Goal: Task Accomplishment & Management: Manage account settings

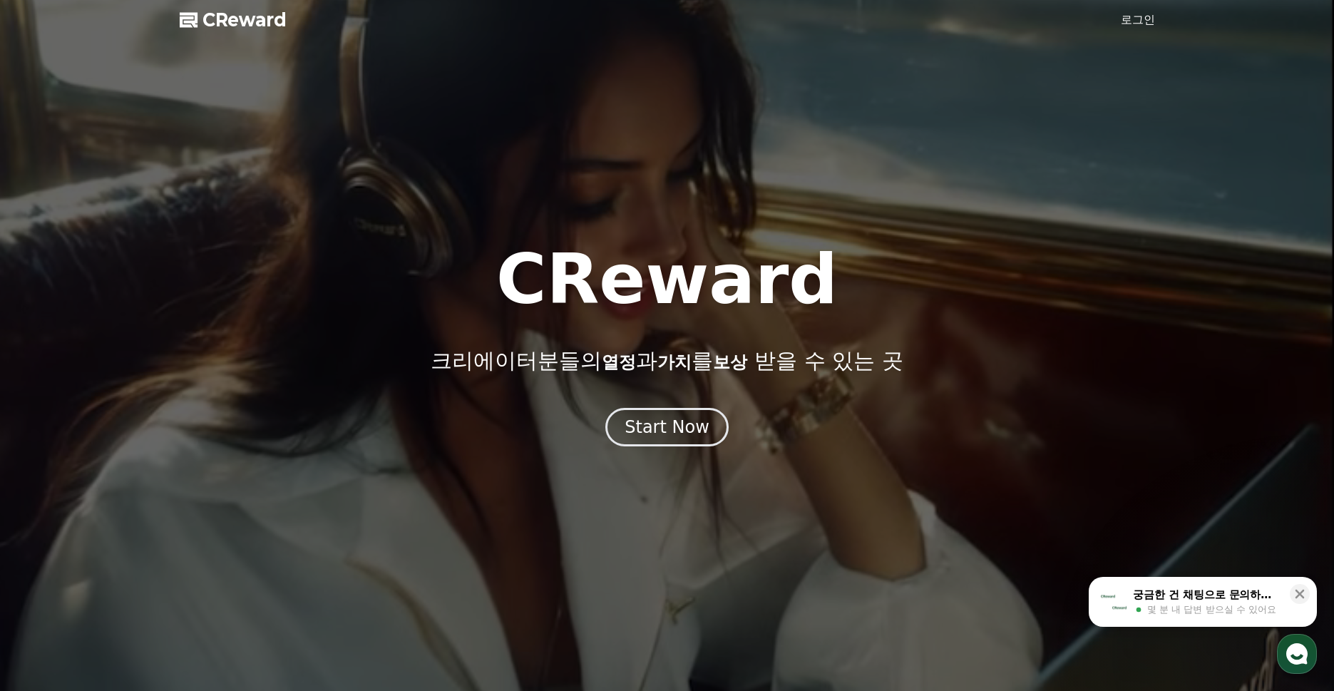
click at [766, 248] on h1 "CReward" at bounding box center [666, 279] width 341 height 68
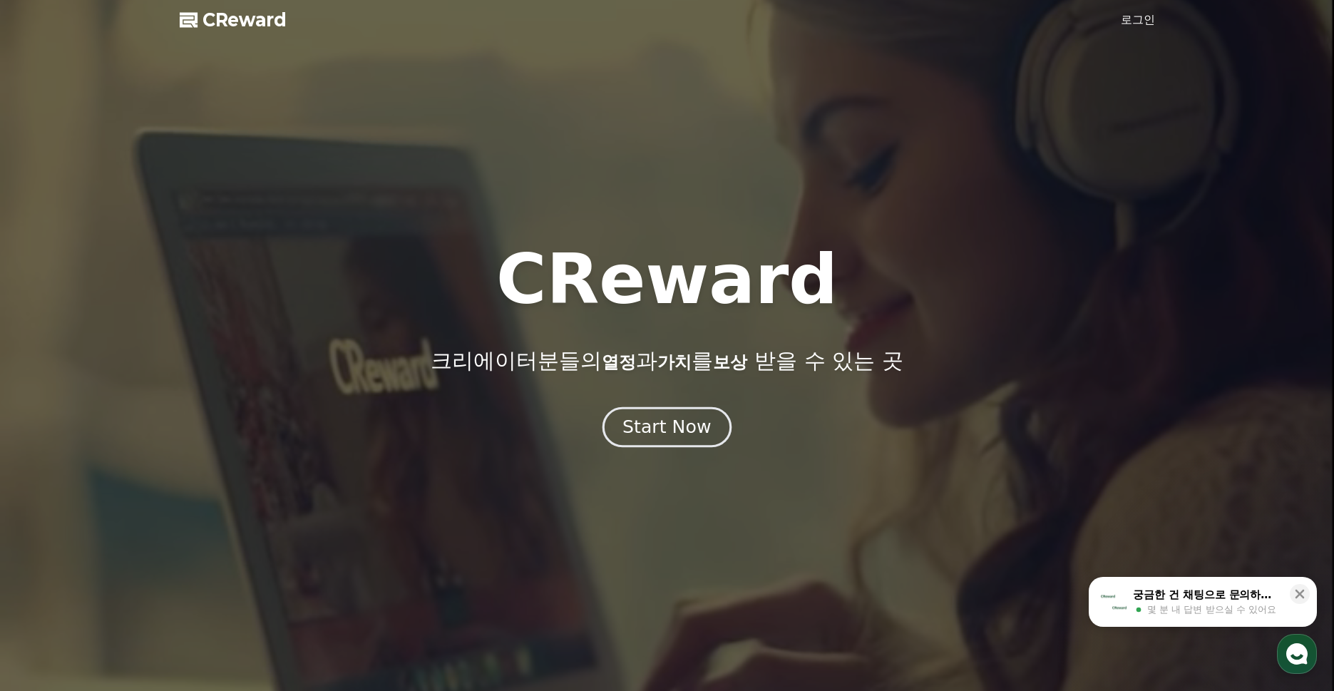
click at [676, 421] on div "Start Now" at bounding box center [666, 427] width 88 height 24
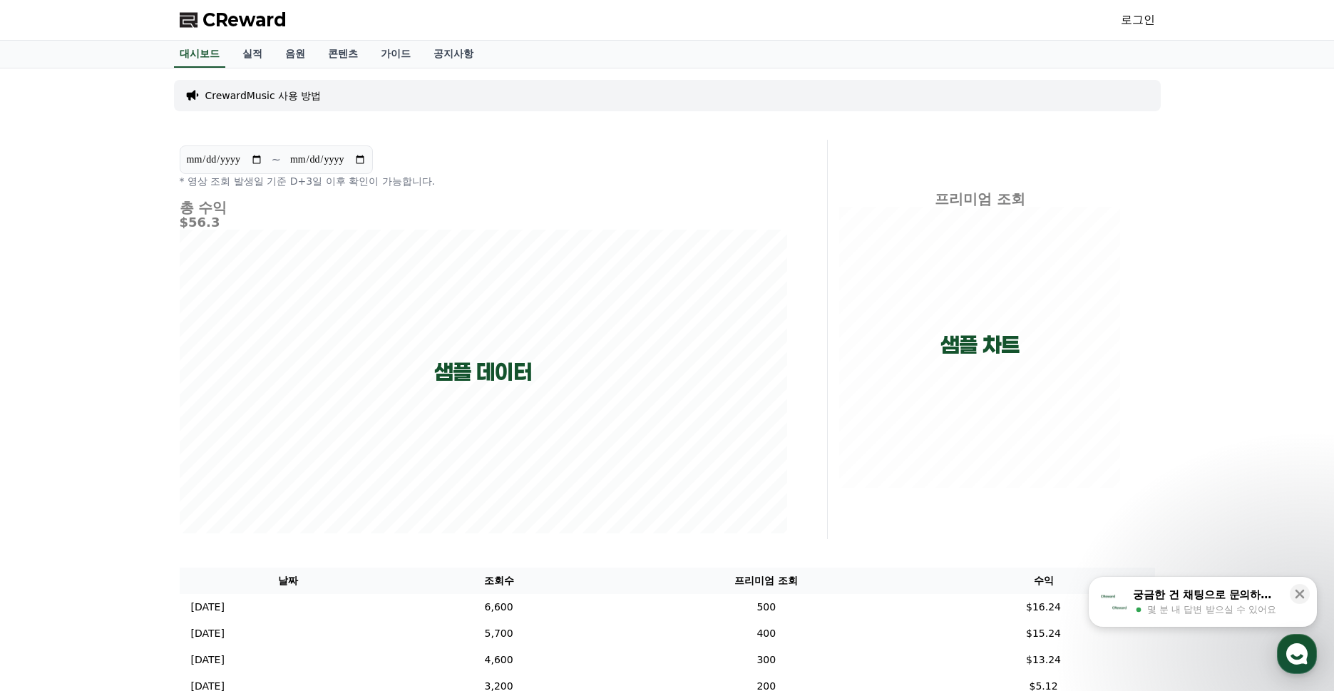
click at [1125, 17] on link "로그인" at bounding box center [1137, 19] width 34 height 17
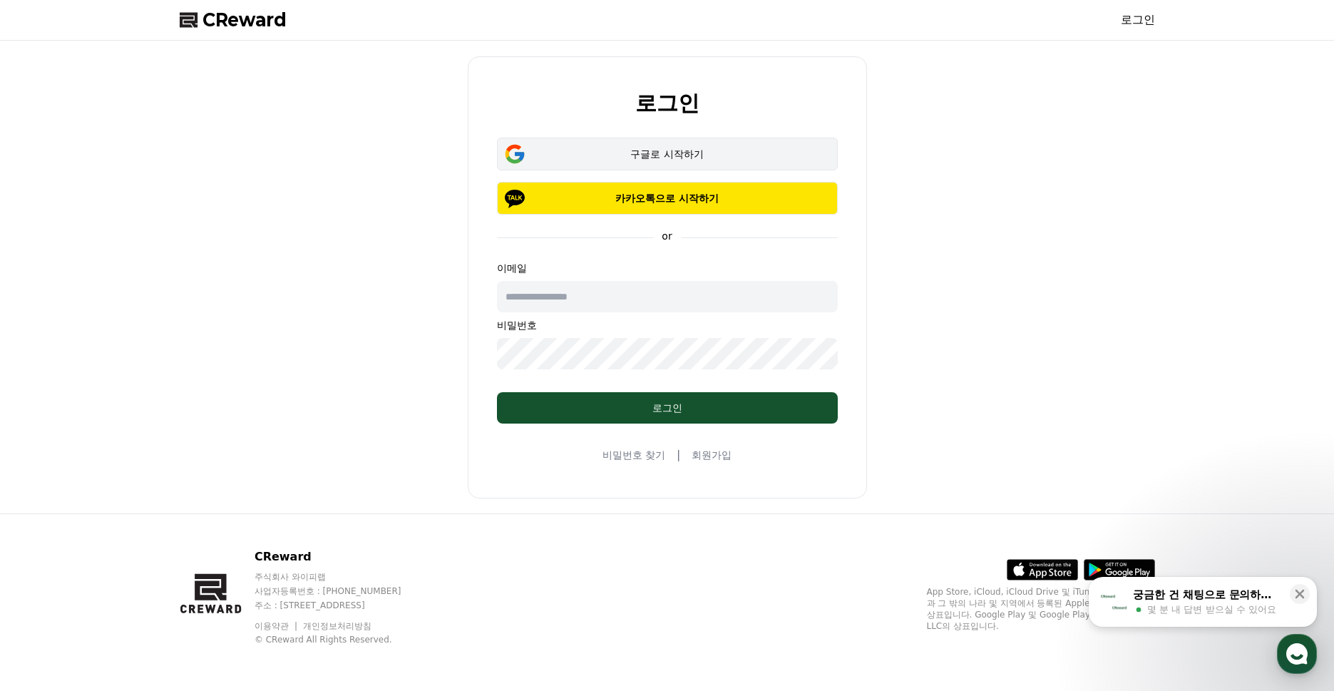
click at [709, 147] on div "구글로 시작하기" at bounding box center [666, 154] width 299 height 14
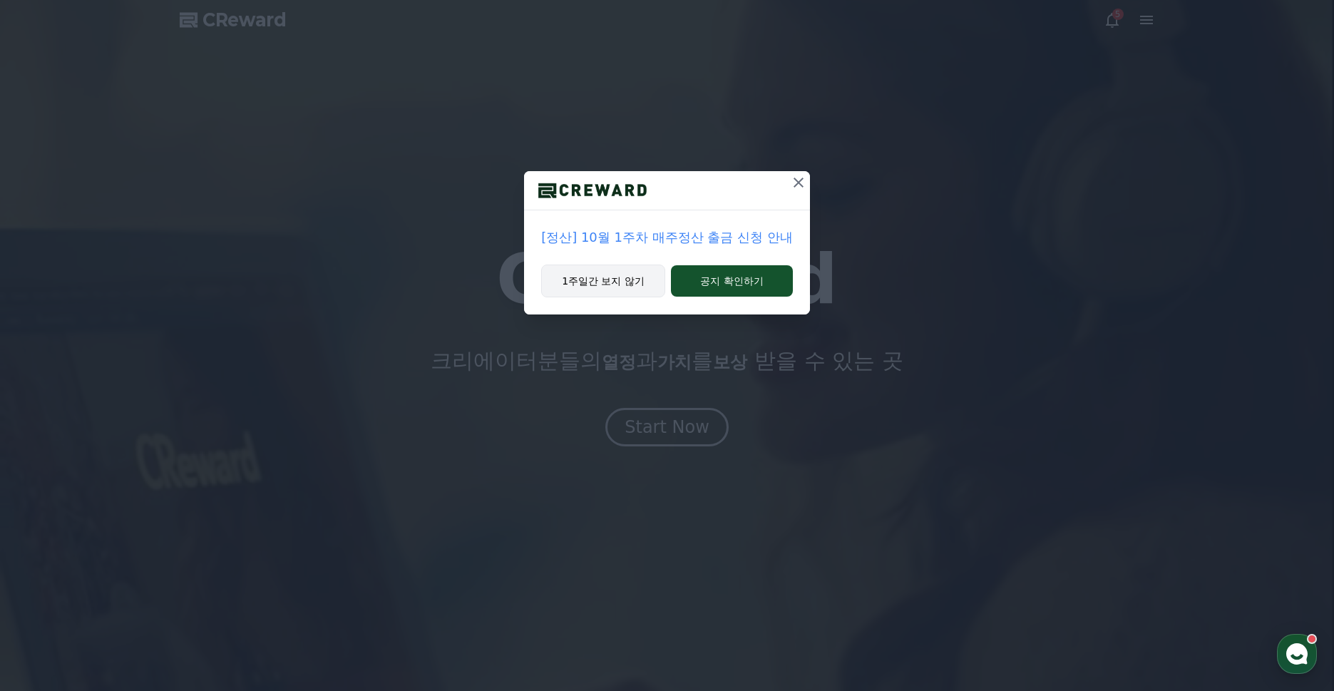
click at [610, 287] on button "1주일간 보지 않기" at bounding box center [603, 280] width 124 height 33
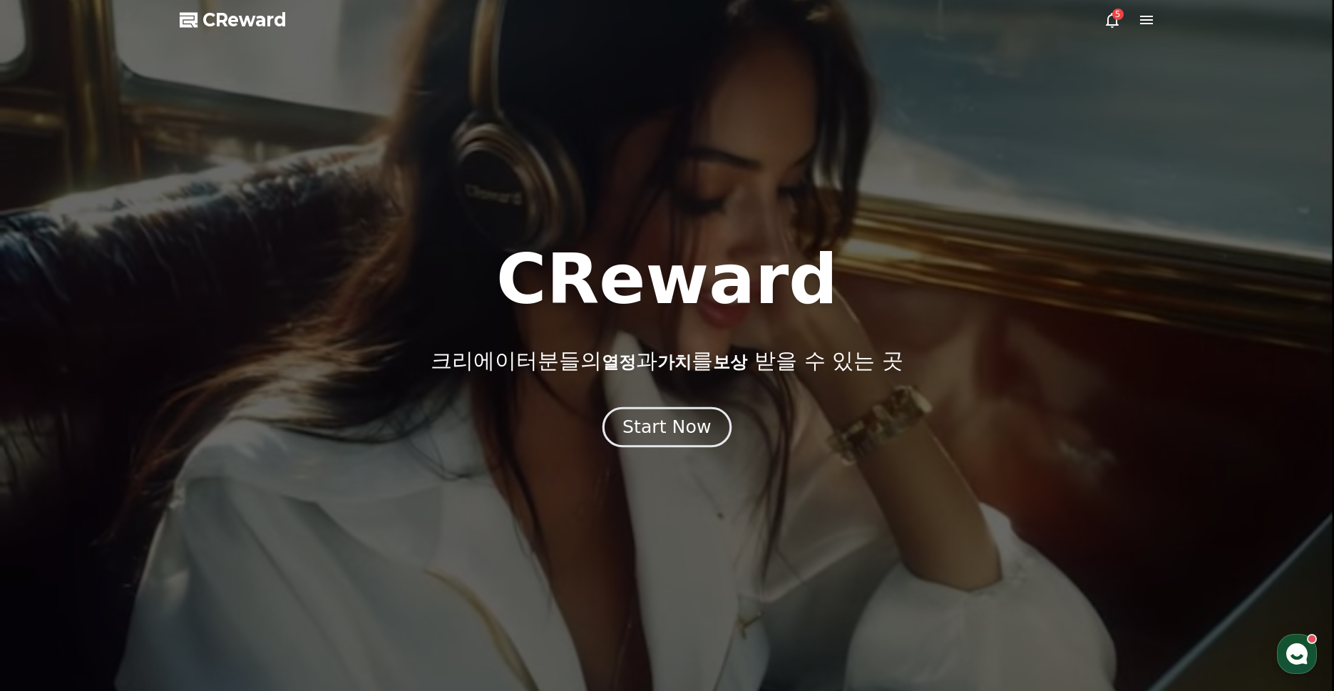
click at [684, 423] on div "Start Now" at bounding box center [666, 427] width 88 height 24
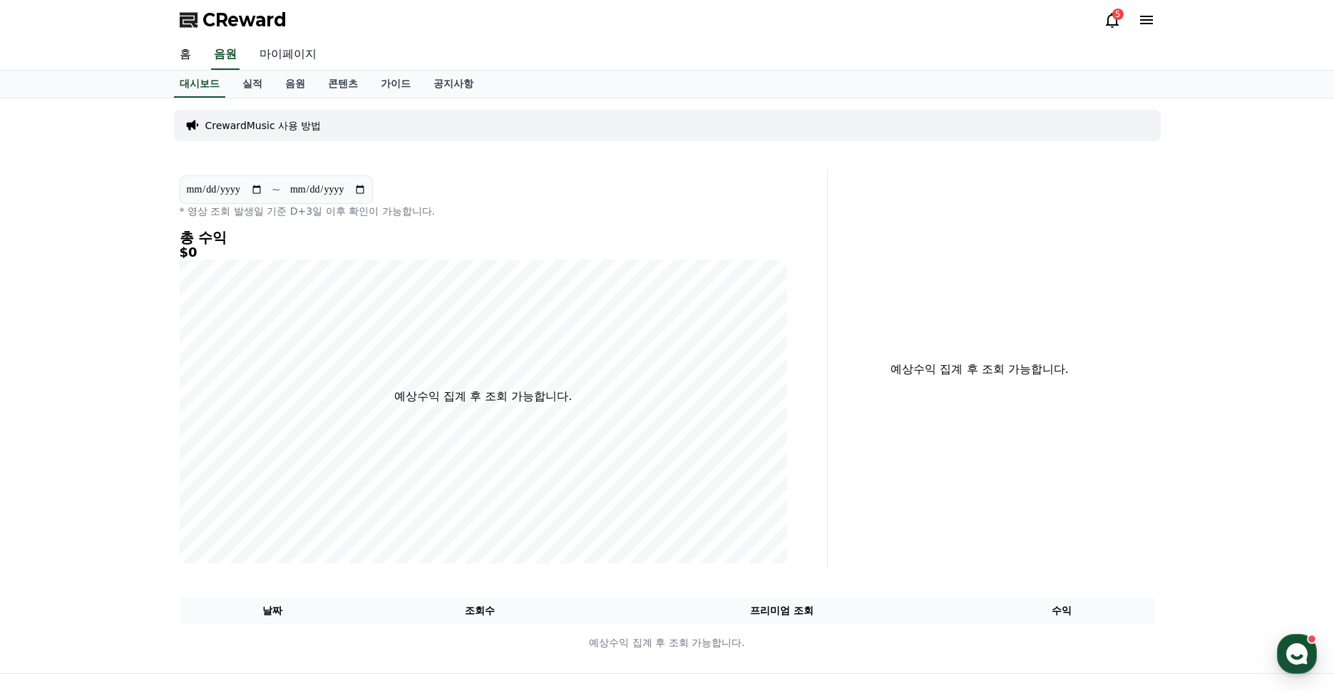
click at [297, 54] on link "마이페이지" at bounding box center [288, 55] width 80 height 30
select select "**********"
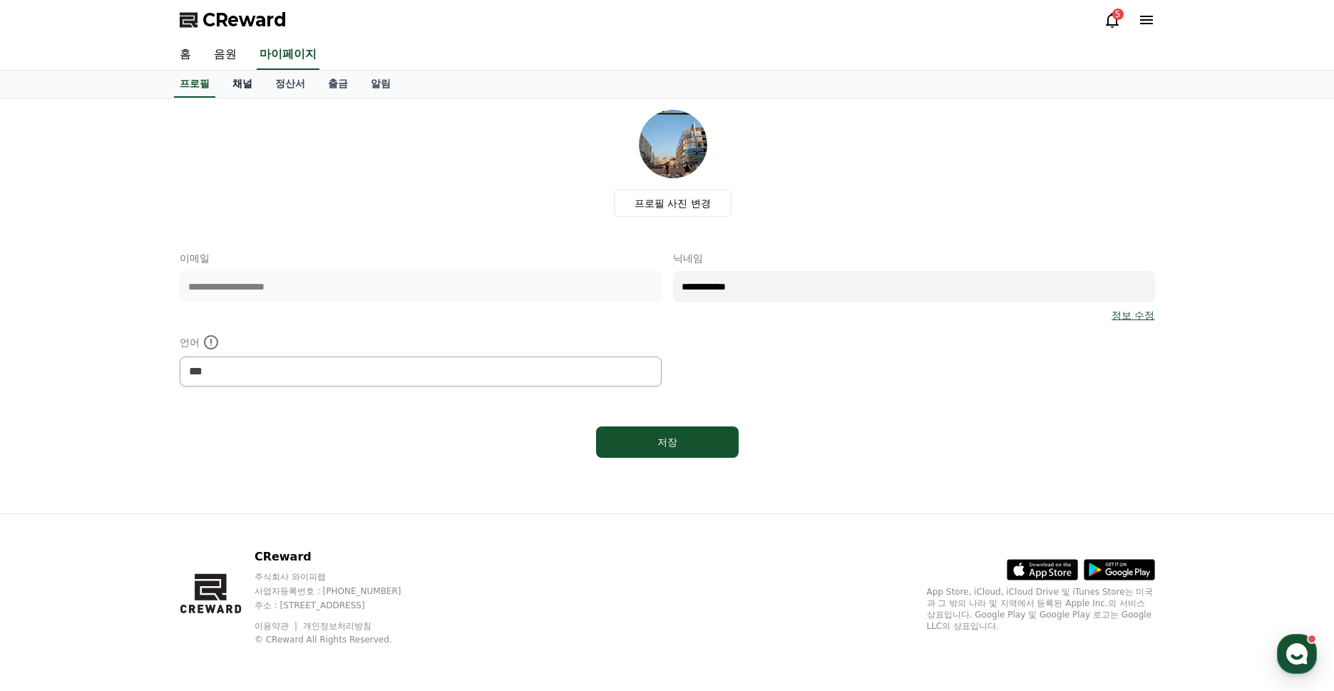
click at [241, 87] on link "채널" at bounding box center [242, 84] width 43 height 27
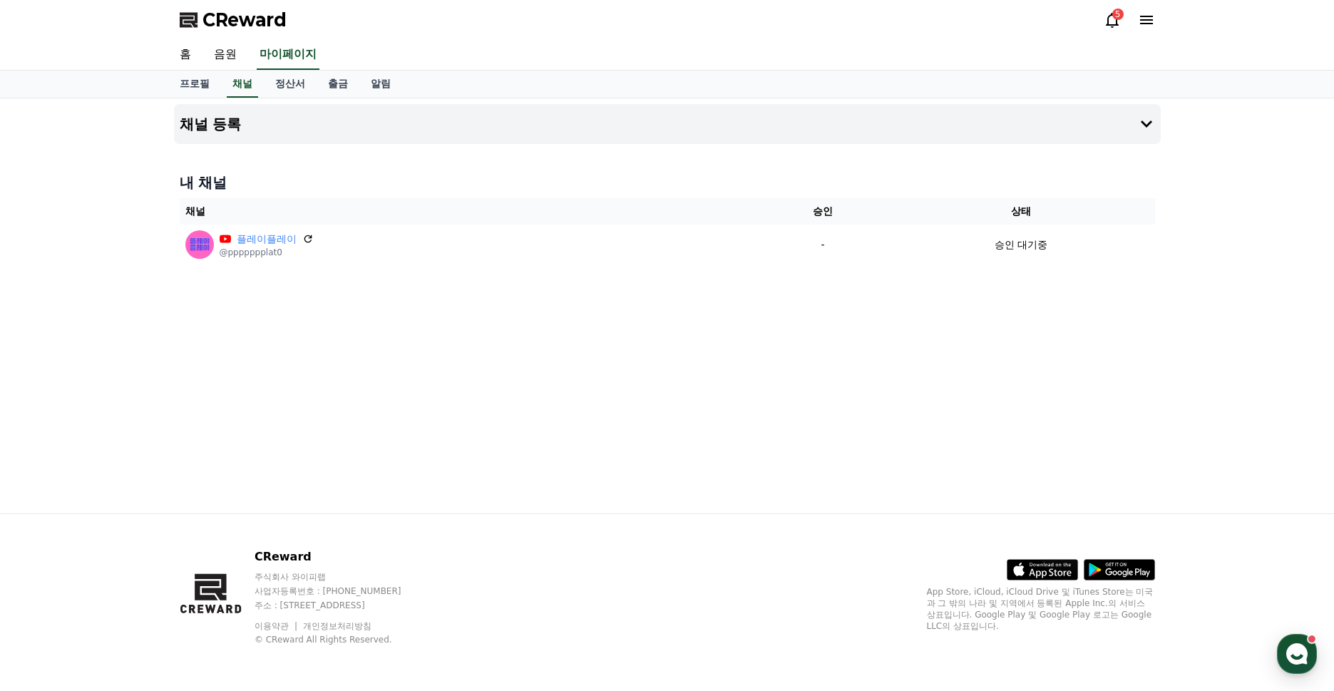
drag, startPoint x: 920, startPoint y: 334, endPoint x: 943, endPoint y: 275, distance: 62.7
click at [920, 333] on div "채널 등록 내 채널 채널 승인 상태 플레이플레이 @ppppppplat0 - 승인 대기중" at bounding box center [667, 305] width 998 height 415
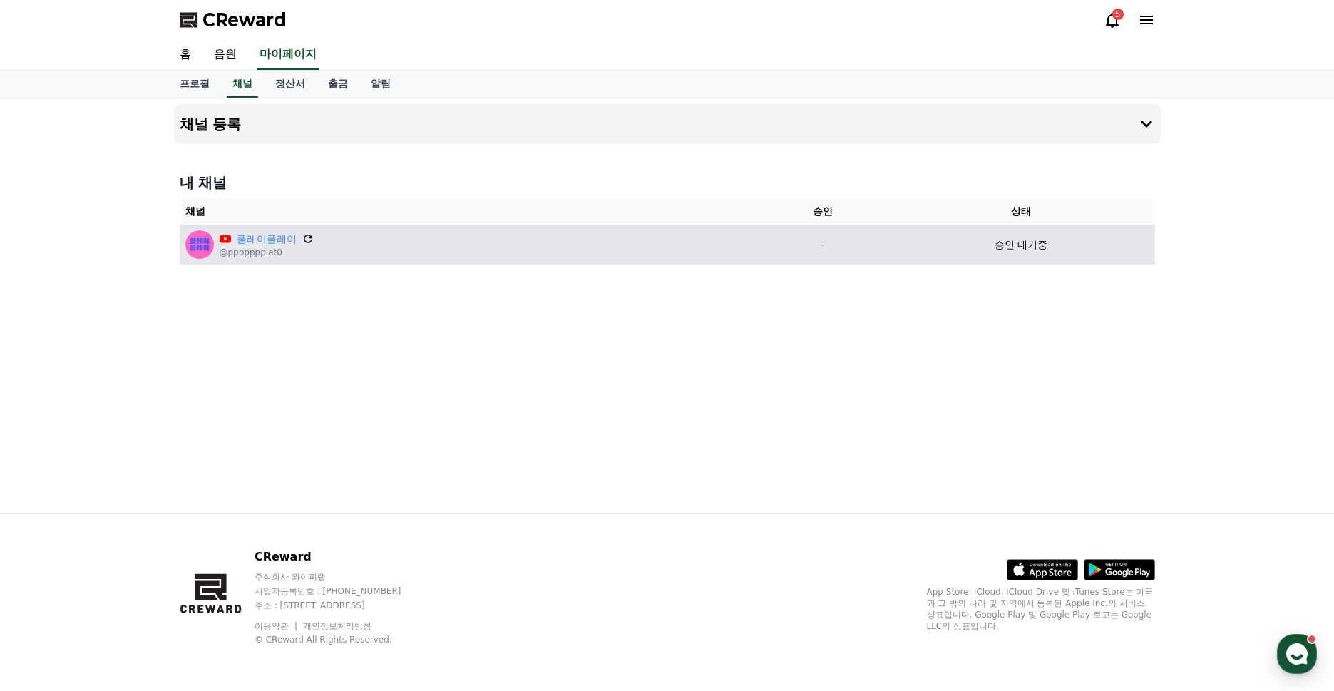
click at [302, 239] on icon at bounding box center [308, 238] width 13 height 13
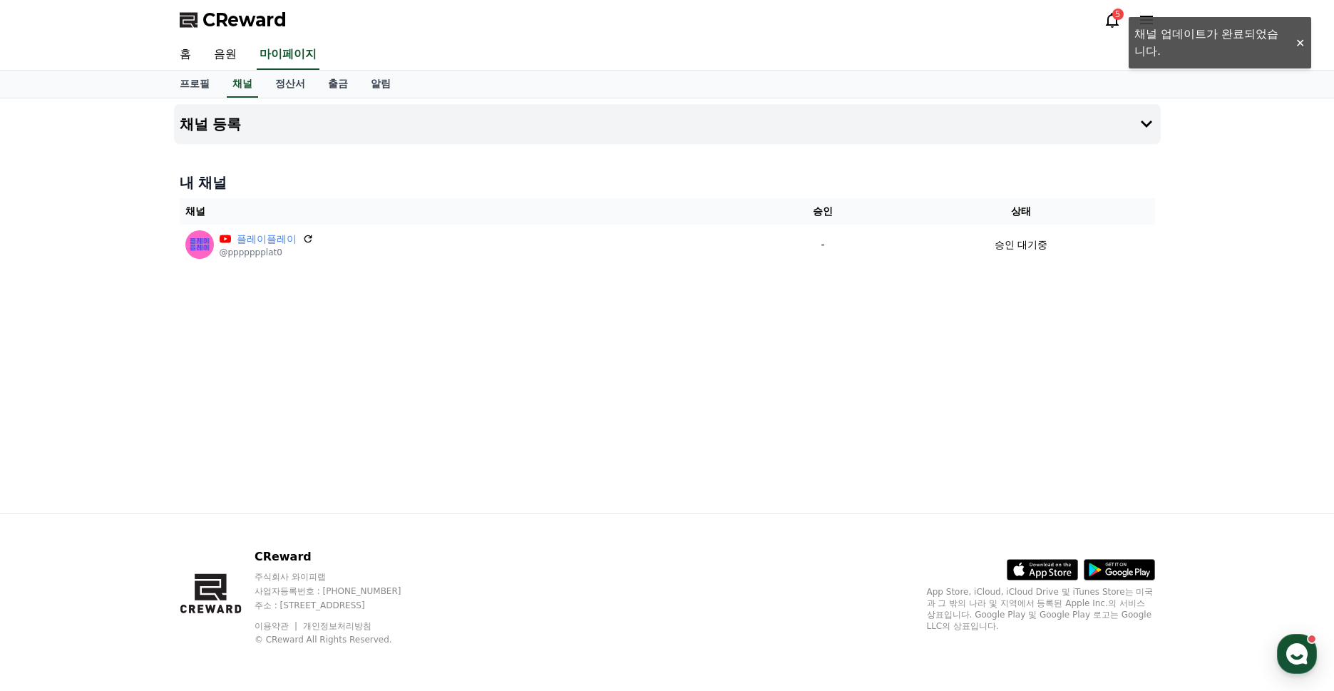
click at [798, 163] on div "채널 등록 내 채널 채널 승인 상태 플레이플레이 @ppppppplat0 - 승인 대기중" at bounding box center [667, 305] width 998 height 415
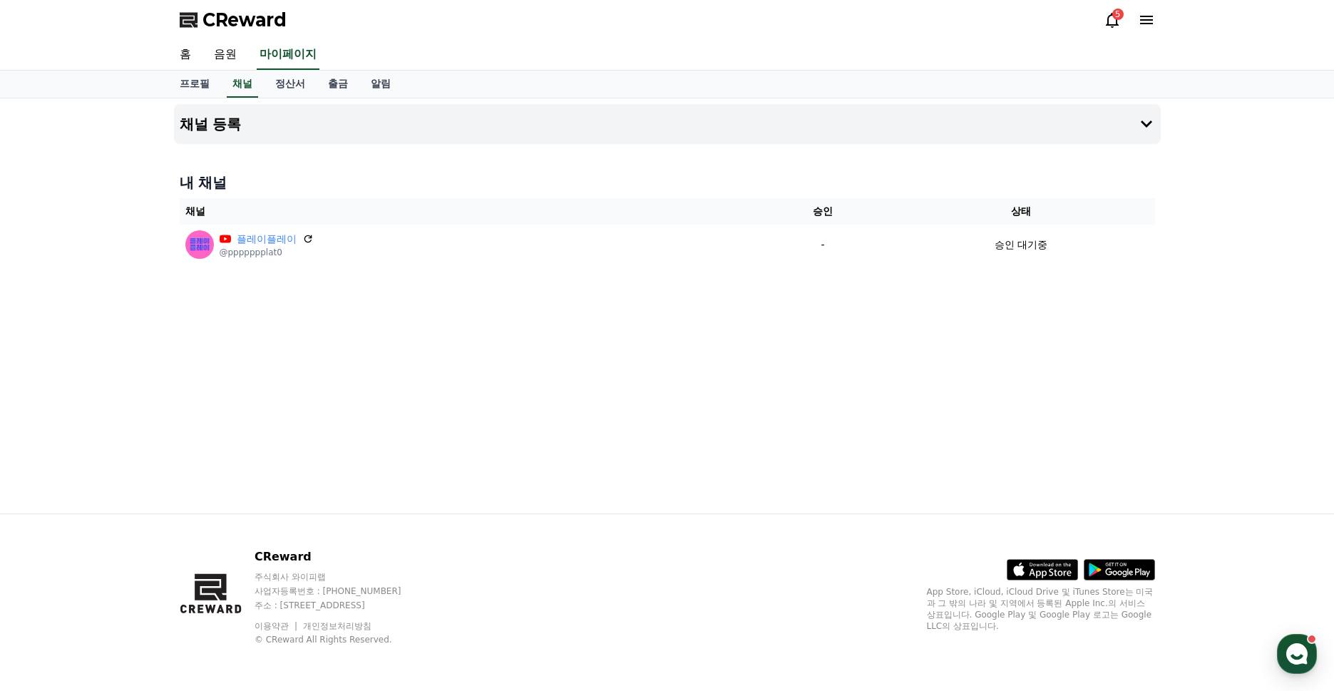
click at [704, 169] on div "내 채널 채널 승인 상태 플레이플레이 @ppppppplat0 - 승인 대기중" at bounding box center [667, 218] width 986 height 103
click at [743, 180] on h4 "내 채널" at bounding box center [667, 182] width 975 height 20
click at [699, 316] on div "채널 등록 내 채널 채널 승인 상태 플레이플레이 @ppppppplat0 - 승인 대기중" at bounding box center [667, 305] width 998 height 415
click at [303, 169] on div "내 채널 채널 승인 상태 플레이플레이 @ppppppplat0 - 승인 대기중" at bounding box center [667, 218] width 986 height 103
click at [387, 128] on button "채널 등록" at bounding box center [667, 124] width 986 height 40
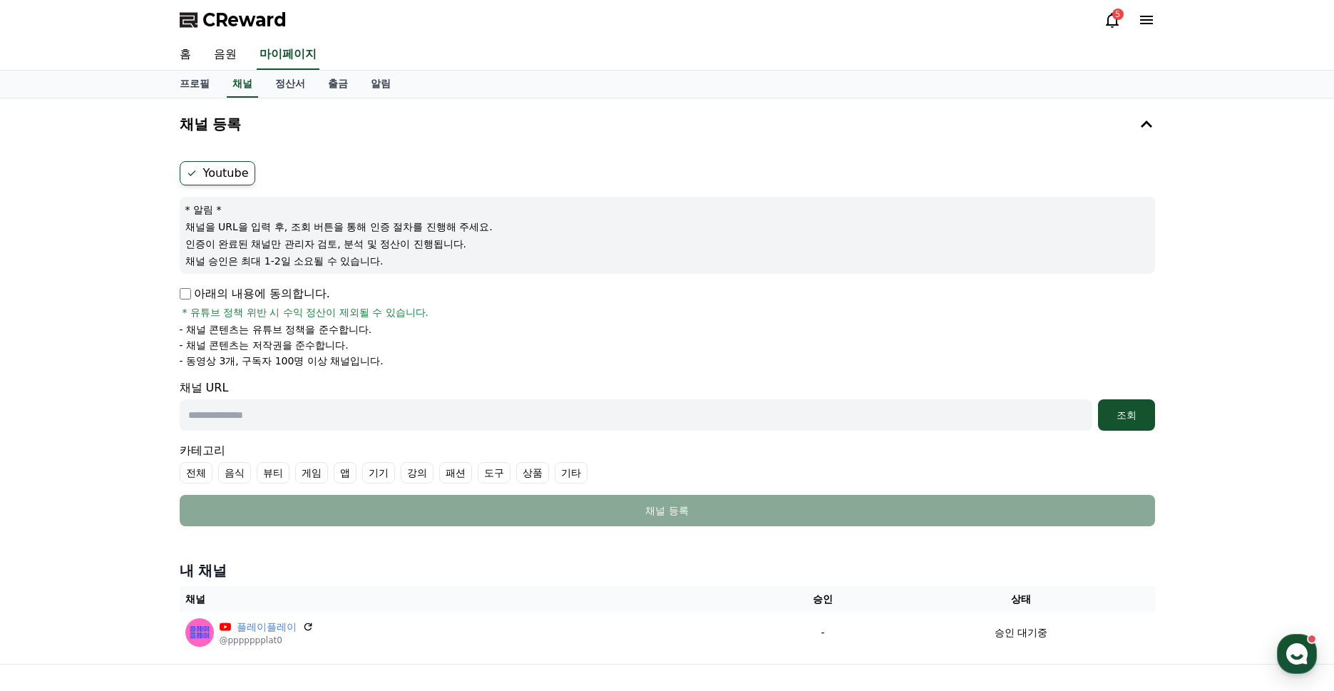
click at [313, 363] on p "- 동영상 3개, 구독자 100명 이상 채널입니다." at bounding box center [282, 361] width 204 height 14
click at [345, 354] on p "- 동영상 3개, 구독자 100명 이상 채널입니다." at bounding box center [282, 361] width 204 height 14
click at [341, 359] on p "- 동영상 3개, 구독자 100명 이상 채널입니다." at bounding box center [282, 361] width 204 height 14
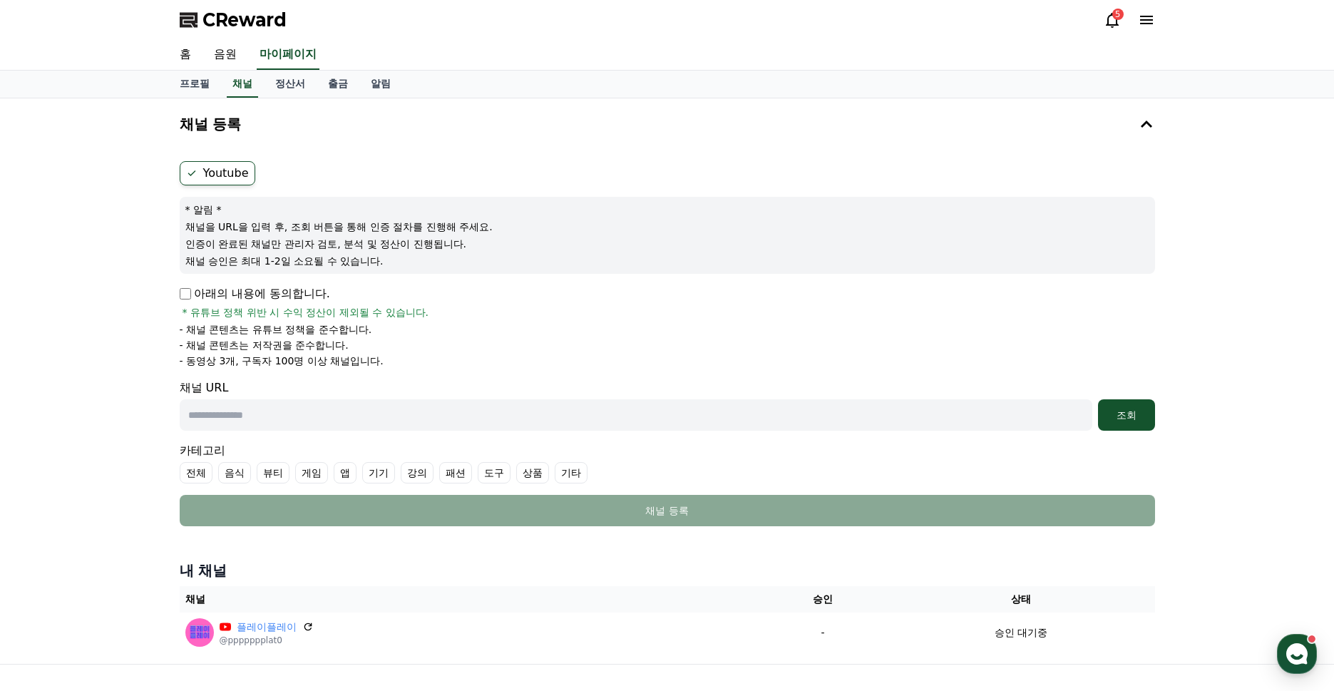
drag, startPoint x: 373, startPoint y: 361, endPoint x: 169, endPoint y: 333, distance: 206.4
click at [169, 333] on div "채널 등록 Youtube * 알림 * 채널을 URL을 입력 후, 조회 버튼을 통해 인증 절차를 진행해 주세요. 인증이 완료된 채널만 관리자 검…" at bounding box center [667, 380] width 998 height 565
click at [301, 359] on p "- 동영상 3개, 구독자 100명 이상 채널입니다." at bounding box center [282, 361] width 204 height 14
click at [1113, 24] on icon at bounding box center [1111, 19] width 17 height 17
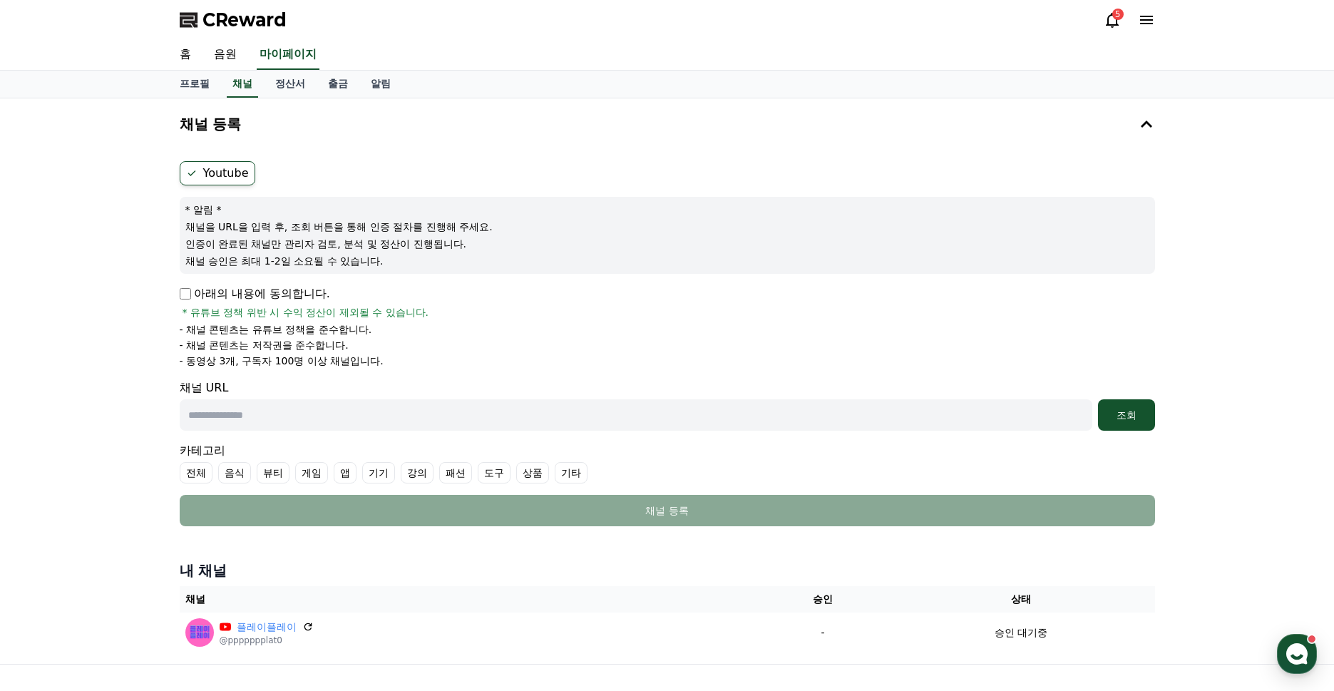
click at [221, 172] on label "Youtube" at bounding box center [218, 173] width 76 height 24
